Goal: Task Accomplishment & Management: Manage account settings

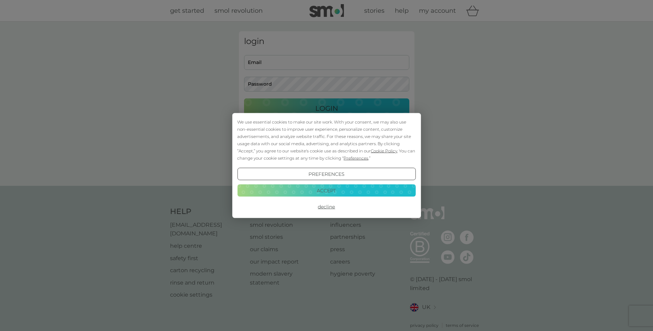
click at [280, 64] on div "We use essential cookies to make our site work. With your consent, we may also …" at bounding box center [326, 165] width 653 height 331
click at [367, 190] on button "Accept" at bounding box center [326, 190] width 178 height 12
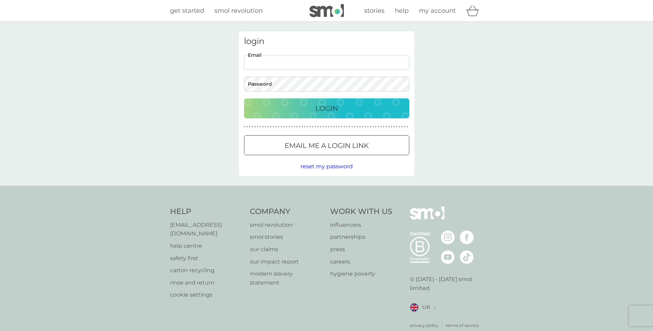
click at [262, 62] on input "Email" at bounding box center [326, 62] width 165 height 15
drag, startPoint x: 342, startPoint y: 62, endPoint x: 251, endPoint y: 64, distance: 91.0
click at [251, 64] on input "[PERSON_NAME][EMAIL_ADDRESS][PERSON_NAME][DOMAIN_NAME]" at bounding box center [326, 62] width 165 height 15
type input "j"
type input "[EMAIL_ADDRESS][DOMAIN_NAME]"
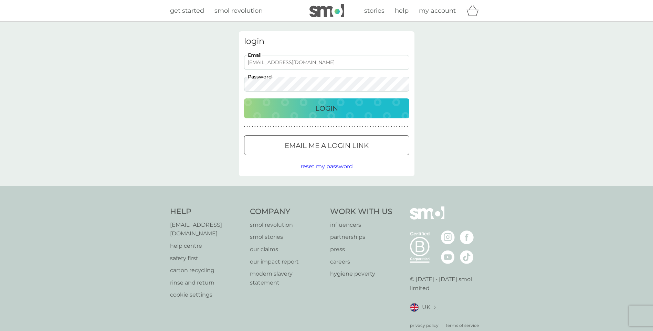
click at [244, 99] on button "Login" at bounding box center [326, 109] width 165 height 20
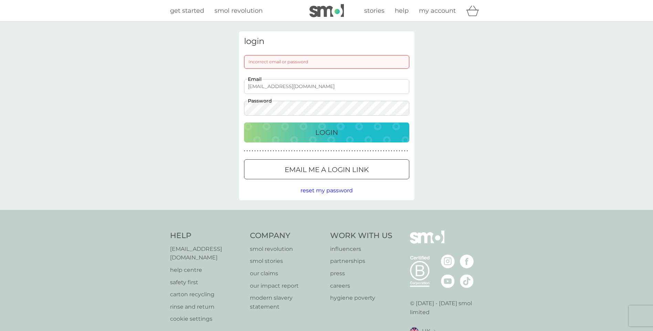
click at [244, 123] on button "Login" at bounding box center [326, 133] width 165 height 20
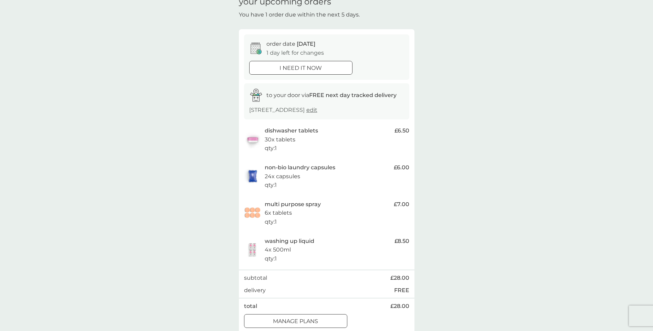
scroll to position [69, 0]
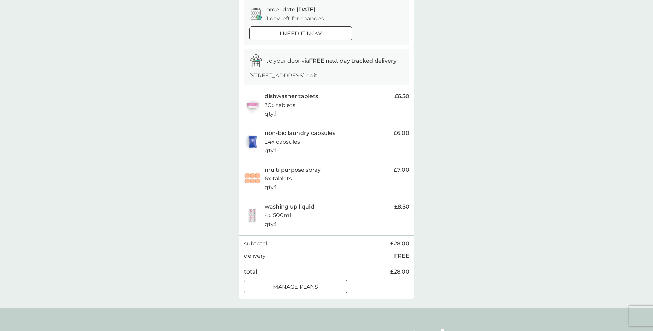
click at [301, 287] on div at bounding box center [295, 286] width 25 height 7
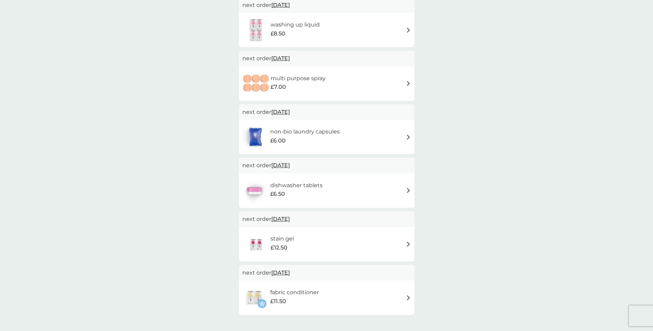
scroll to position [69, 0]
click at [408, 136] on img at bounding box center [408, 136] width 5 height 5
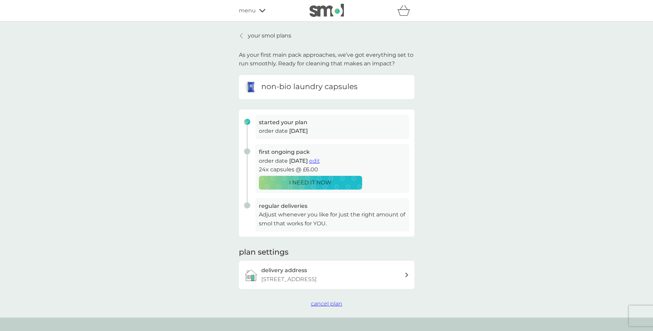
click at [324, 302] on span "cancel plan" at bounding box center [326, 304] width 31 height 7
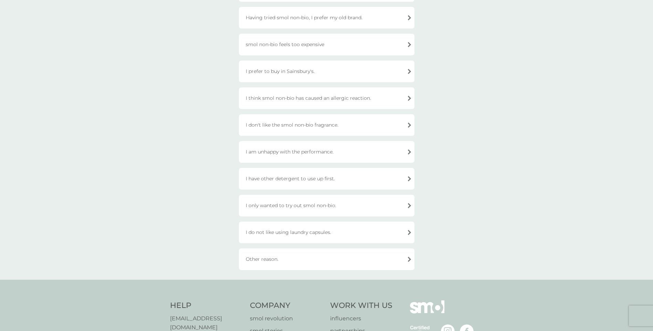
scroll to position [103, 0]
click at [352, 208] on div "I only wanted to try out smol non-bio." at bounding box center [327, 204] width 176 height 22
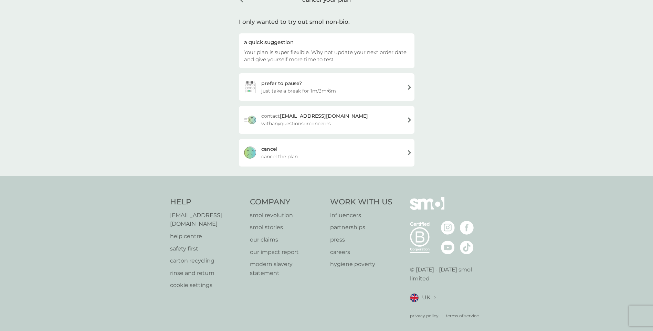
click at [337, 149] on div "[PERSON_NAME] the plan" at bounding box center [327, 153] width 176 height 28
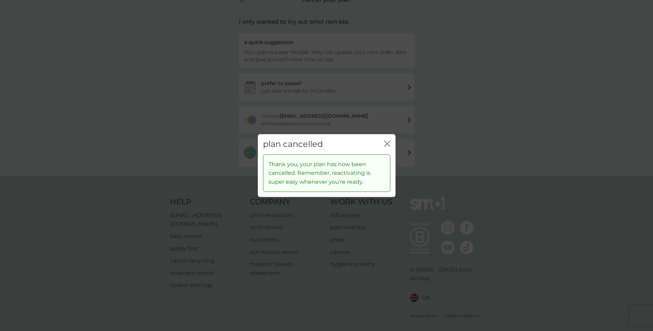
click at [386, 142] on icon "close" at bounding box center [386, 144] width 3 height 6
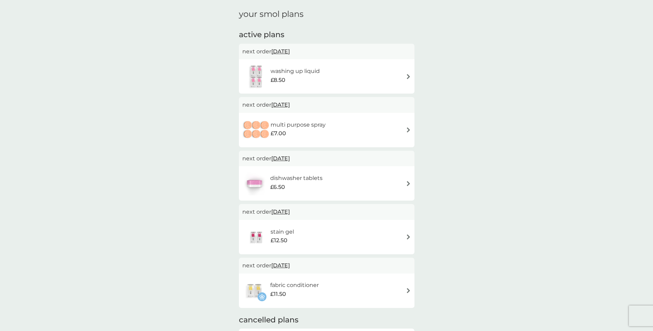
scroll to position [34, 0]
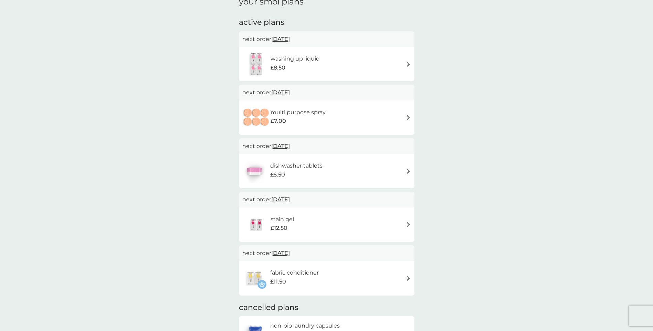
click at [309, 167] on h6 "dishwasher tablets" at bounding box center [296, 166] width 52 height 9
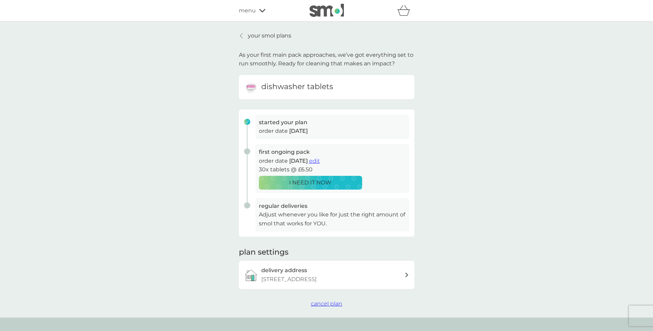
click at [326, 306] on span "cancel plan" at bounding box center [326, 304] width 31 height 7
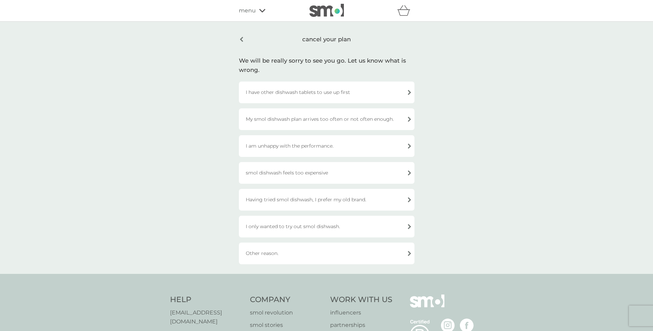
click at [291, 229] on div "I only wanted to try out smol dishwash." at bounding box center [327, 227] width 176 height 22
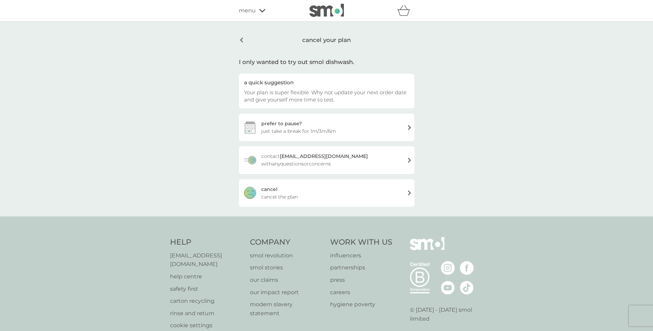
click at [283, 192] on div "[PERSON_NAME] the plan" at bounding box center [327, 193] width 176 height 28
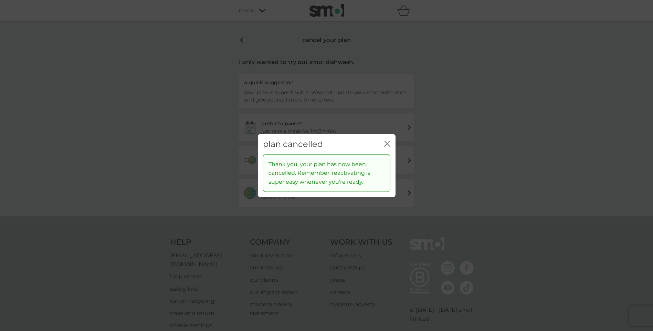
click at [388, 141] on icon "close" at bounding box center [387, 144] width 6 height 6
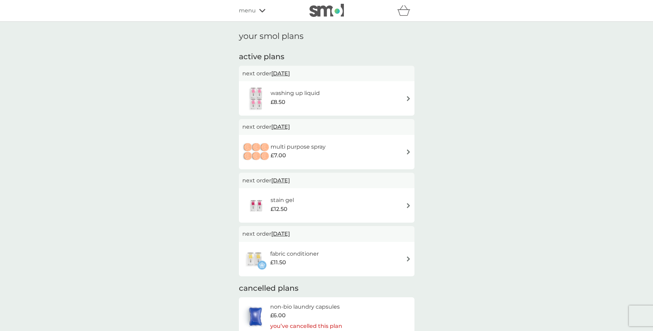
click at [246, 12] on span "menu" at bounding box center [247, 10] width 17 height 9
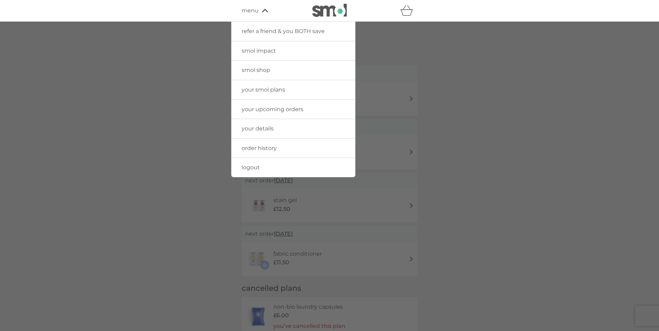
drag, startPoint x: 254, startPoint y: 110, endPoint x: 137, endPoint y: 118, distance: 117.1
click at [254, 110] on span "your upcoming orders" at bounding box center [272, 109] width 62 height 7
